Goal: Find specific page/section: Find specific page/section

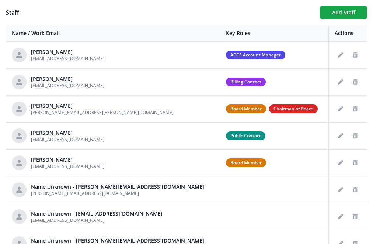
click at [118, 2] on div "Staff Add Staff Name / Work Email Key Roles Actions Shona Hoover shoover@provid…" at bounding box center [186, 136] width 373 height 273
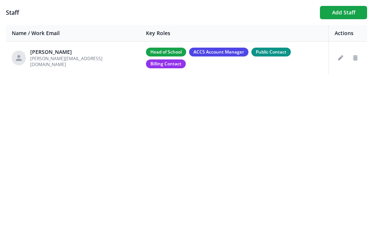
click at [47, 122] on section "Staff Add Staff Name / Work Email Key Roles Actions [PERSON_NAME] [PERSON_NAME]…" at bounding box center [186, 122] width 373 height 244
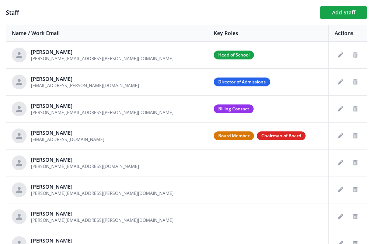
click at [87, 5] on div "Staff Add Staff Name / Work Email Key Roles Actions [PERSON_NAME] [PERSON_NAME]…" at bounding box center [186, 136] width 373 height 273
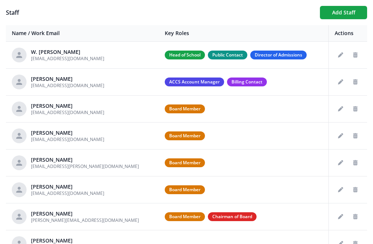
click at [79, 6] on div "Staff Add Staff" at bounding box center [186, 12] width 361 height 13
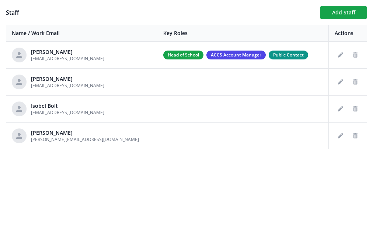
click at [13, 11] on h1 "Staff" at bounding box center [160, 12] width 308 height 9
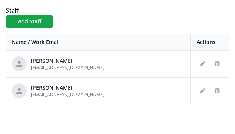
click at [136, 17] on div "Staff Add Staff" at bounding box center [117, 17] width 223 height 22
click at [94, 26] on div "Staff Add Staff" at bounding box center [117, 17] width 223 height 22
click at [81, 31] on div "Staff Add Staff Name / Work Email Key Roles Actions [PERSON_NAME] [EMAIL_ADDRES…" at bounding box center [117, 55] width 223 height 98
click at [182, 20] on div "Staff Add Staff" at bounding box center [117, 17] width 223 height 22
click at [110, 23] on div "Staff Add Staff" at bounding box center [117, 17] width 223 height 22
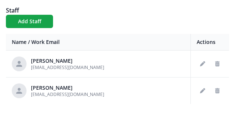
click at [103, 11] on h1 "Staff" at bounding box center [117, 10] width 223 height 9
click at [114, 13] on h1 "Staff" at bounding box center [117, 10] width 223 height 9
